Goal: Task Accomplishment & Management: Use online tool/utility

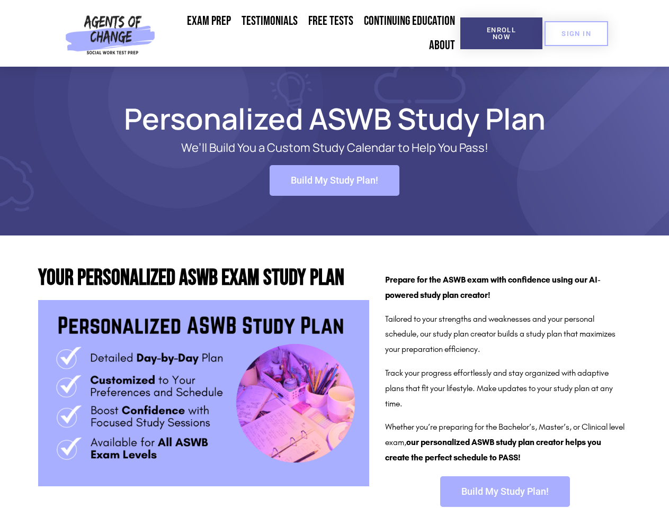
click at [501, 33] on span "Enroll Now" at bounding box center [501, 33] width 48 height 14
click at [576, 33] on span "SIGN IN" at bounding box center [576, 33] width 30 height 7
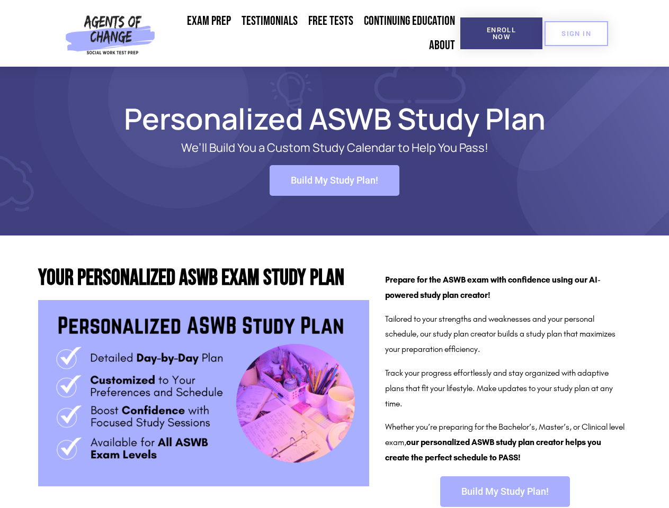
click at [334, 181] on span "Build My Study Plan!" at bounding box center [334, 181] width 87 height 10
click at [505, 492] on span "Build My Study Plan!" at bounding box center [504, 492] width 87 height 10
